Goal: Navigation & Orientation: Find specific page/section

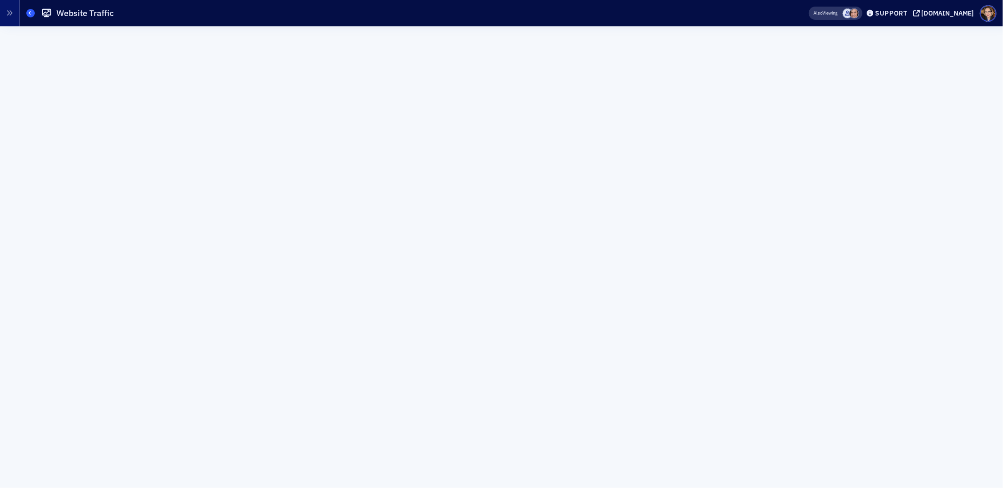
click at [31, 14] on icon at bounding box center [31, 13] width 4 height 4
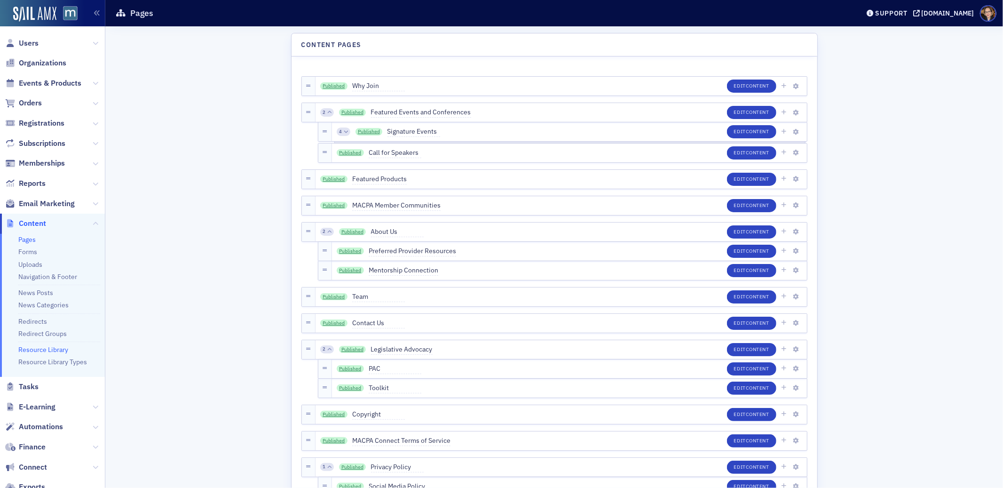
click at [55, 349] on link "Resource Library" at bounding box center [43, 349] width 50 height 8
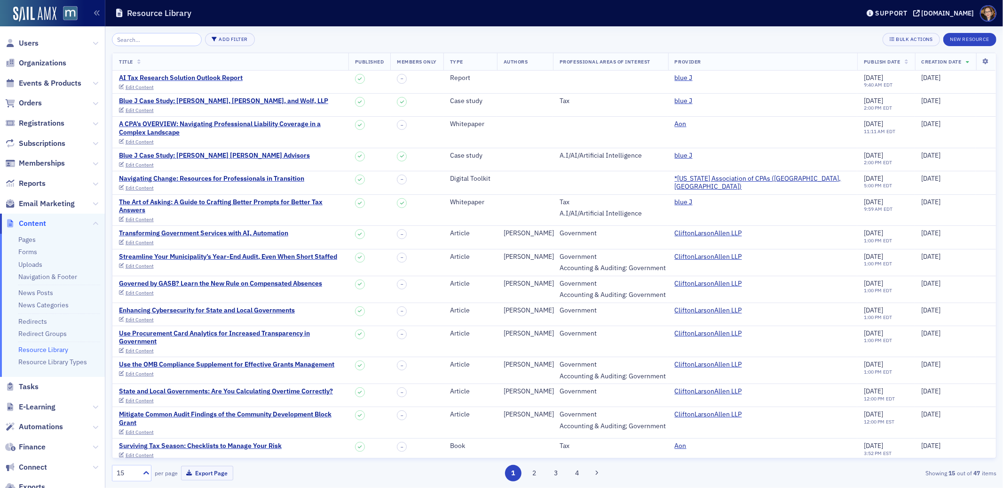
click at [326, 36] on div "Add Filter Bulk Actions New Resource" at bounding box center [554, 39] width 885 height 13
click at [240, 100] on div "Blue J Case Study: [PERSON_NAME], [PERSON_NAME], and Wolf, LLP" at bounding box center [223, 101] width 209 height 8
click at [53, 363] on link "Resource Library Types" at bounding box center [52, 361] width 69 height 8
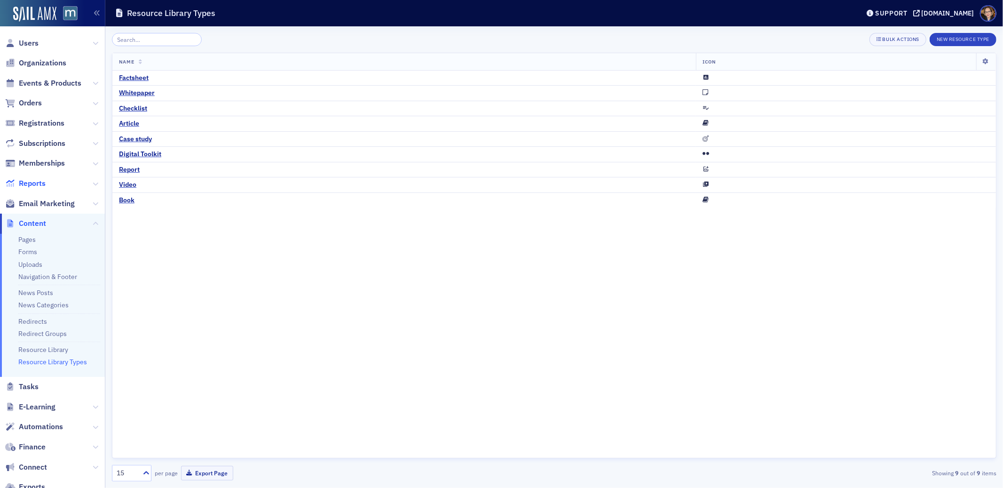
click at [28, 183] on span "Reports" at bounding box center [32, 183] width 27 height 10
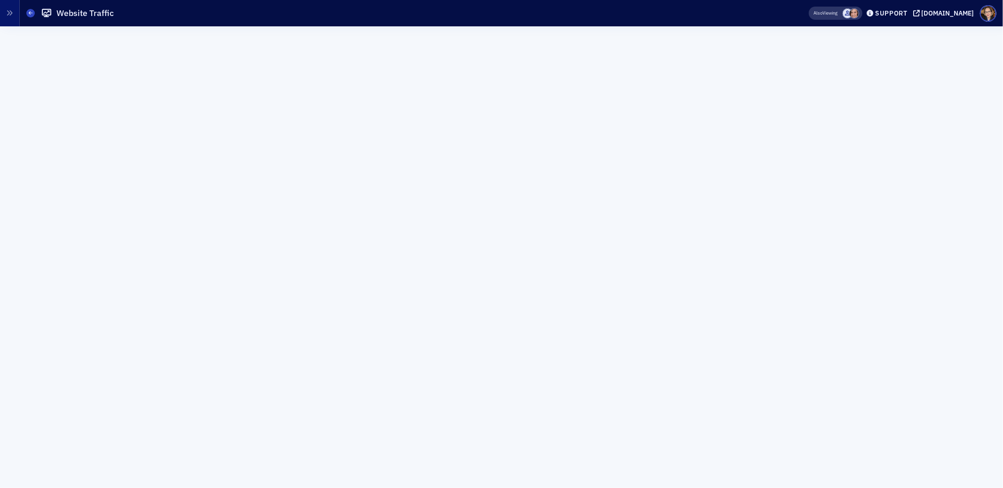
scroll to position [24, 0]
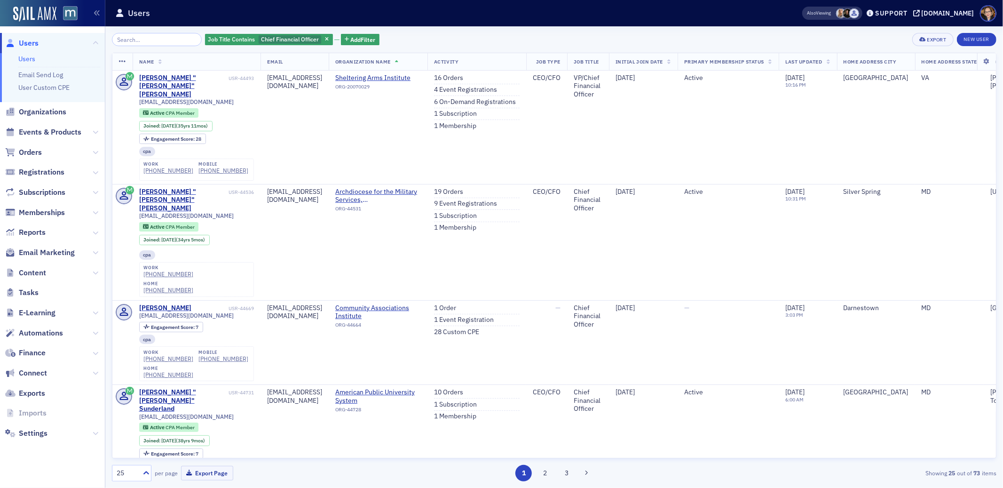
scroll to position [1296, 0]
